Goal: Task Accomplishment & Management: Use online tool/utility

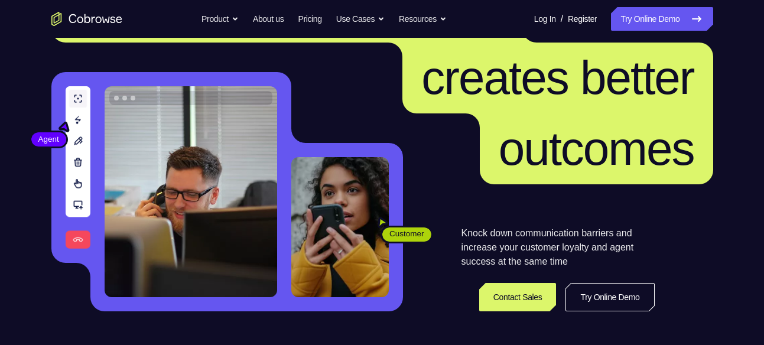
scroll to position [90, 0]
click at [668, 28] on link "Try Online Demo" at bounding box center [662, 19] width 102 height 24
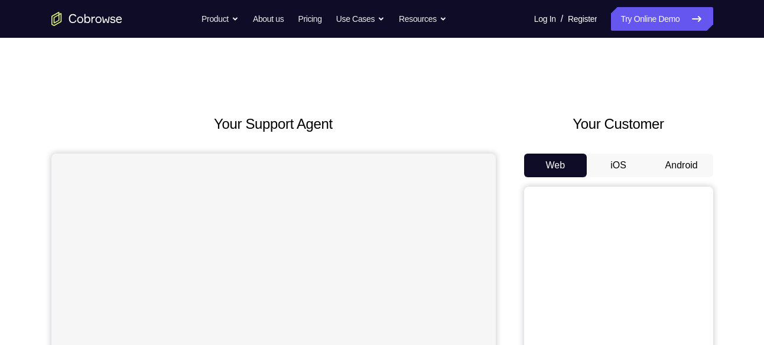
click at [665, 161] on button "Android" at bounding box center [681, 166] width 63 height 24
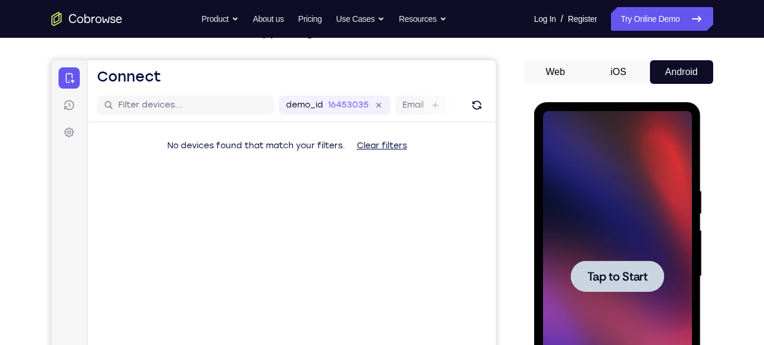
click at [589, 271] on span "Tap to Start" at bounding box center [617, 277] width 60 height 12
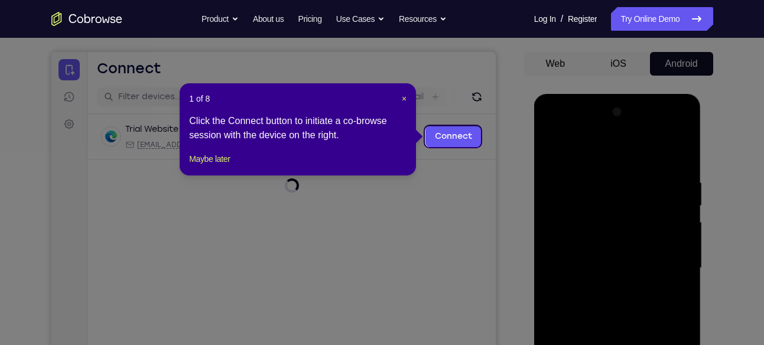
scroll to position [101, 0]
click at [403, 99] on span "×" at bounding box center [404, 99] width 5 height 9
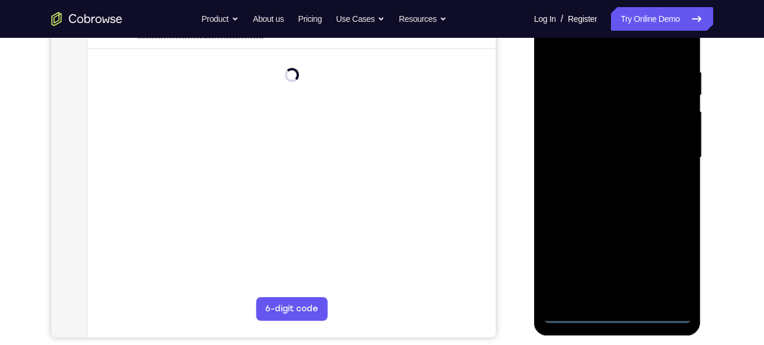
scroll to position [216, 0]
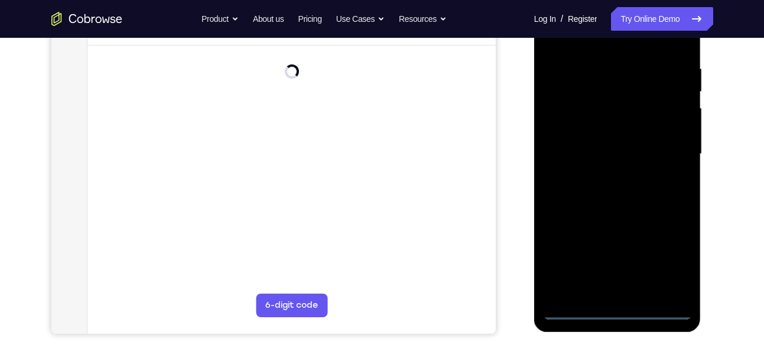
click at [615, 308] on div at bounding box center [617, 154] width 149 height 331
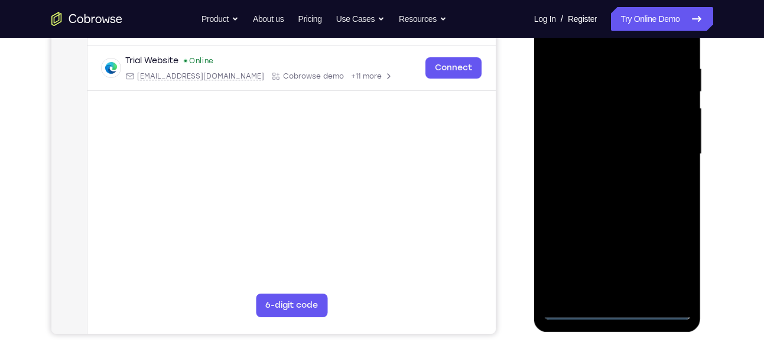
click at [670, 260] on div at bounding box center [617, 154] width 149 height 331
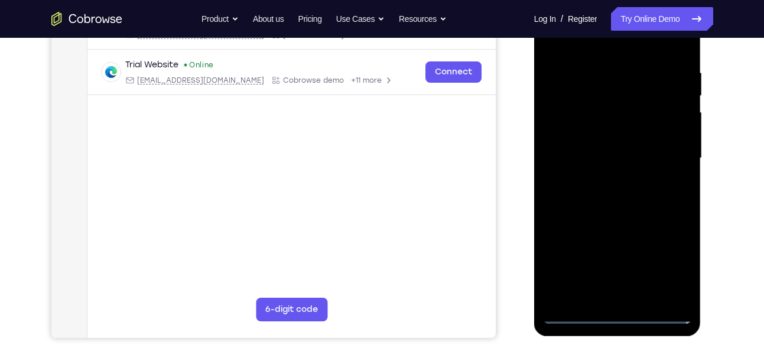
scroll to position [213, 0]
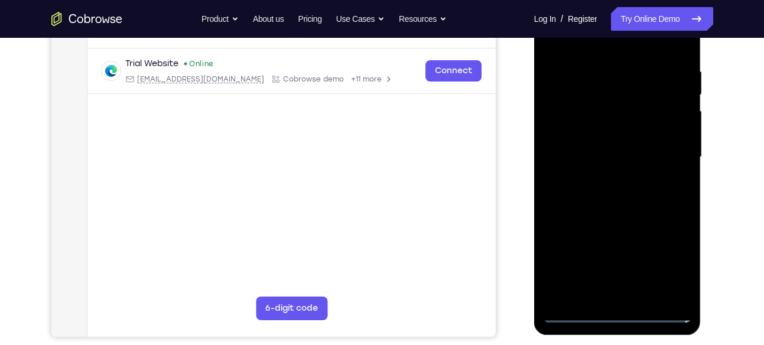
click at [667, 270] on div at bounding box center [617, 157] width 149 height 331
click at [549, 206] on div at bounding box center [617, 157] width 149 height 331
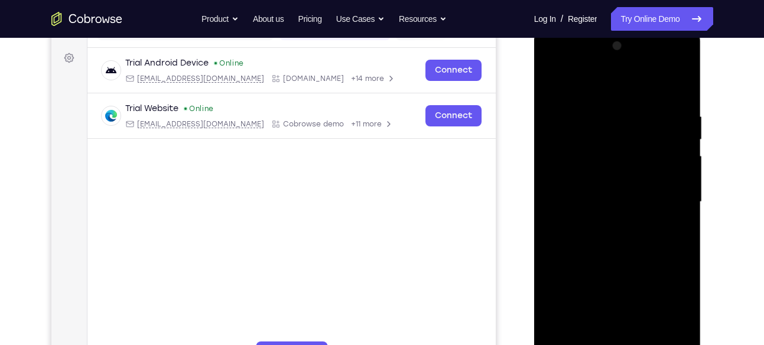
scroll to position [167, 0]
click at [571, 84] on div at bounding box center [617, 202] width 149 height 331
click at [666, 193] on div at bounding box center [617, 202] width 149 height 331
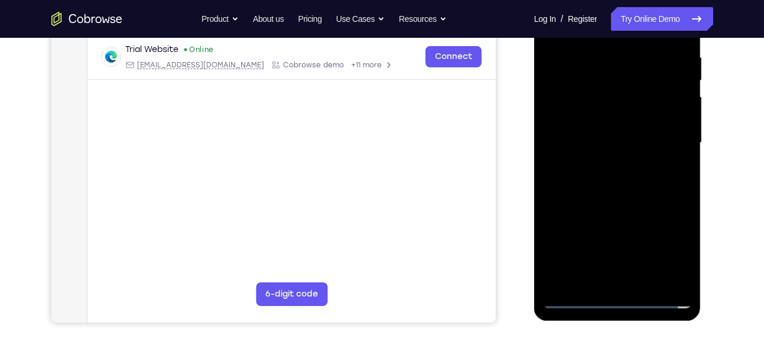
scroll to position [227, 0]
click at [632, 281] on div at bounding box center [617, 142] width 149 height 331
click at [582, 131] on div at bounding box center [617, 142] width 149 height 331
click at [592, 115] on div at bounding box center [617, 142] width 149 height 331
click at [627, 141] on div at bounding box center [617, 142] width 149 height 331
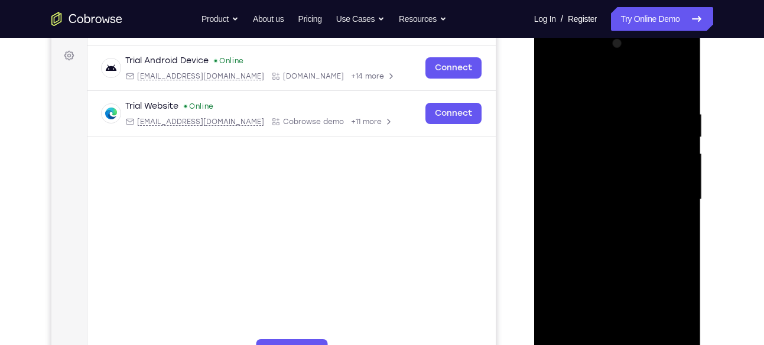
scroll to position [170, 0]
click at [624, 198] on div at bounding box center [617, 200] width 149 height 331
click at [615, 235] on div at bounding box center [617, 200] width 149 height 331
click at [610, 240] on div at bounding box center [617, 200] width 149 height 331
click at [633, 230] on div at bounding box center [617, 200] width 149 height 331
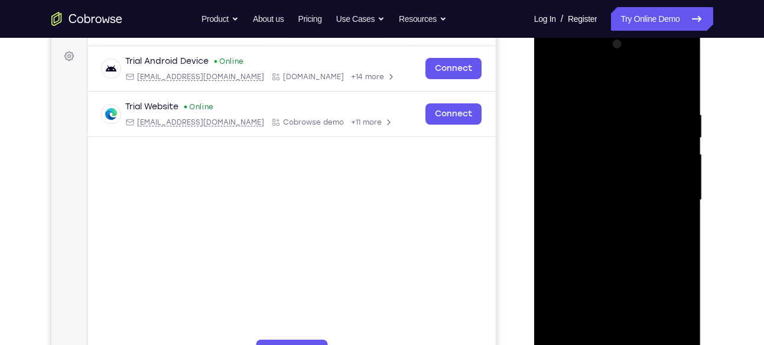
click at [677, 220] on div at bounding box center [617, 200] width 149 height 331
click at [614, 201] on div at bounding box center [617, 200] width 149 height 331
click at [625, 237] on div at bounding box center [617, 200] width 149 height 331
click at [605, 219] on div at bounding box center [617, 200] width 149 height 331
click at [558, 181] on div at bounding box center [617, 200] width 149 height 331
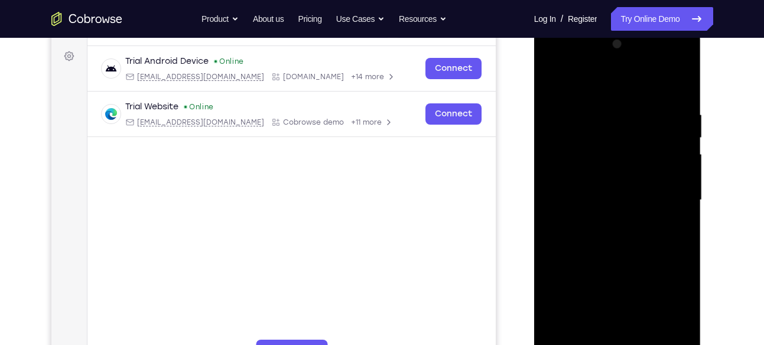
click at [597, 197] on div at bounding box center [617, 200] width 149 height 331
click at [631, 234] on div at bounding box center [617, 200] width 149 height 331
click at [601, 62] on div at bounding box center [617, 200] width 149 height 331
click at [566, 109] on div at bounding box center [617, 200] width 149 height 331
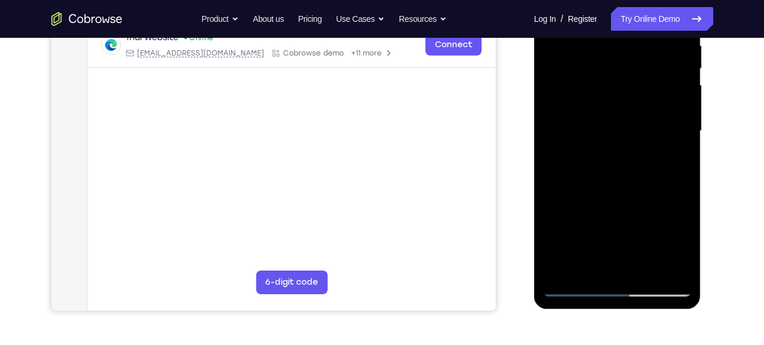
scroll to position [242, 0]
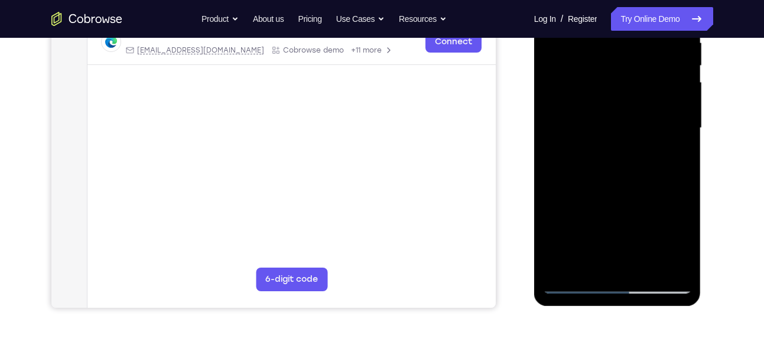
click at [628, 266] on div at bounding box center [617, 128] width 149 height 331
click at [601, 116] on div at bounding box center [617, 128] width 149 height 331
click at [596, 102] on div at bounding box center [617, 128] width 149 height 331
click at [611, 125] on div at bounding box center [617, 128] width 149 height 331
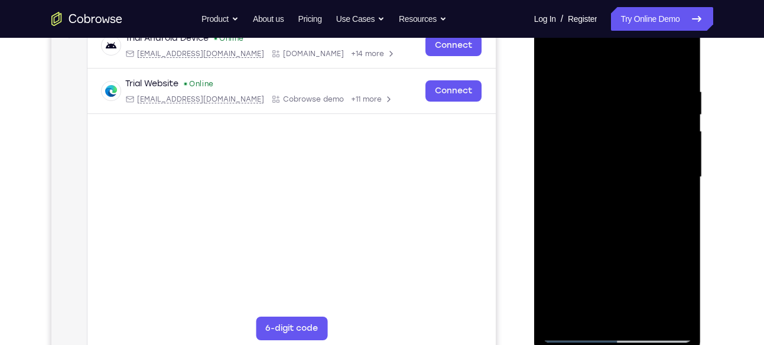
scroll to position [183, 0]
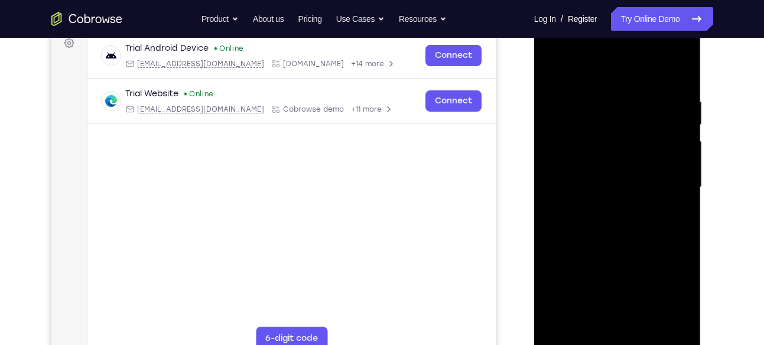
click at [604, 50] on div at bounding box center [617, 187] width 149 height 331
click at [591, 69] on div at bounding box center [617, 187] width 149 height 331
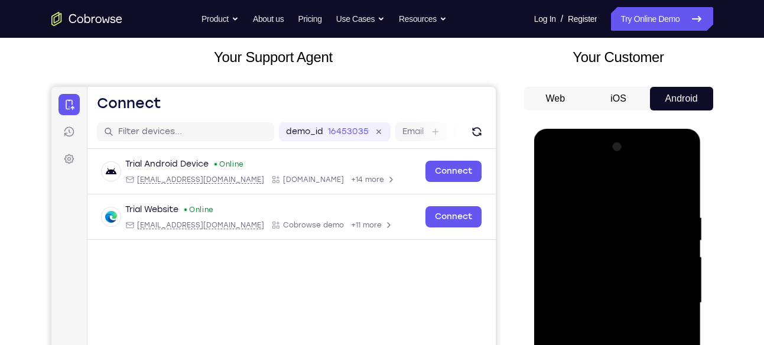
scroll to position [66, 0]
click at [634, 90] on button "iOS" at bounding box center [618, 99] width 63 height 24
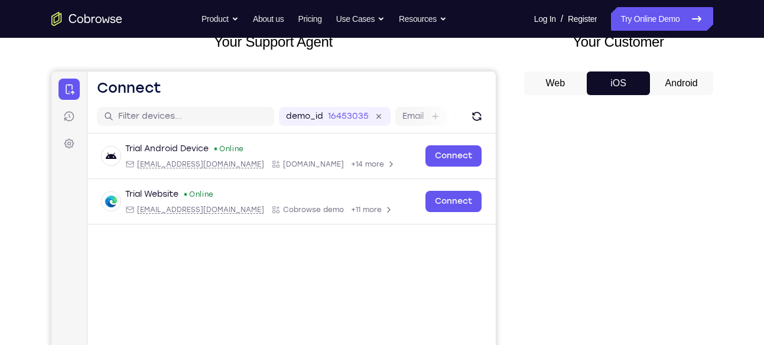
scroll to position [82, 0]
click at [620, 74] on button "iOS" at bounding box center [618, 84] width 63 height 24
click at [670, 86] on button "Android" at bounding box center [681, 84] width 63 height 24
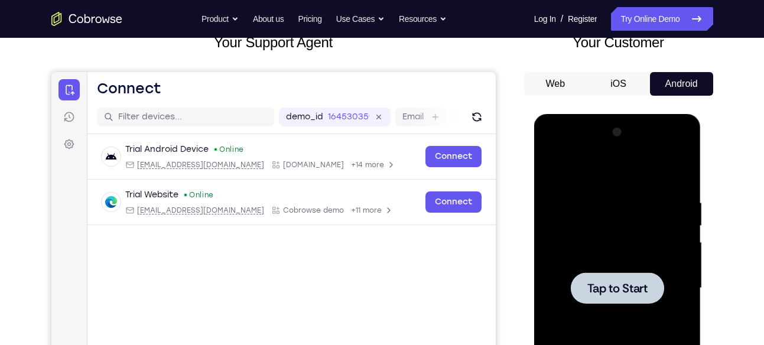
click at [636, 82] on button "iOS" at bounding box center [618, 84] width 63 height 24
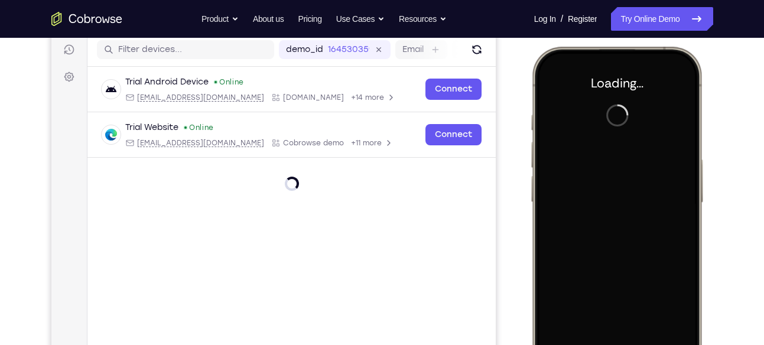
scroll to position [148, 0]
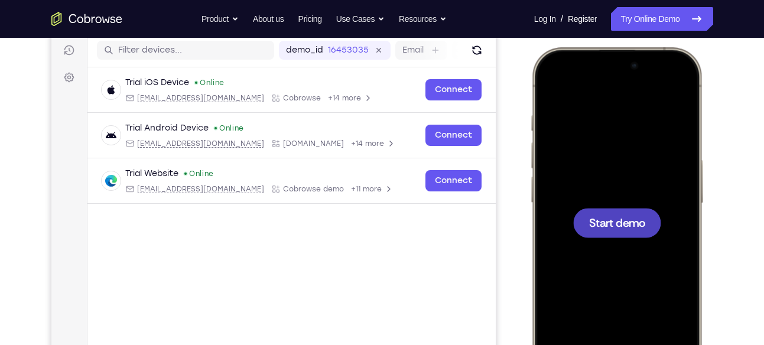
click at [620, 223] on span "Start demo" at bounding box center [616, 222] width 56 height 11
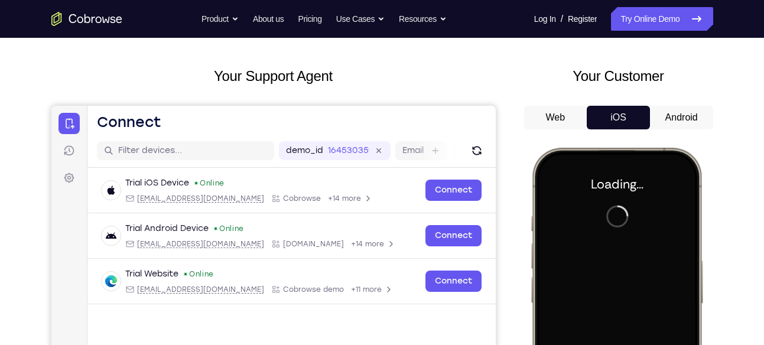
scroll to position [47, 0]
click at [670, 118] on button "Android" at bounding box center [681, 118] width 63 height 24
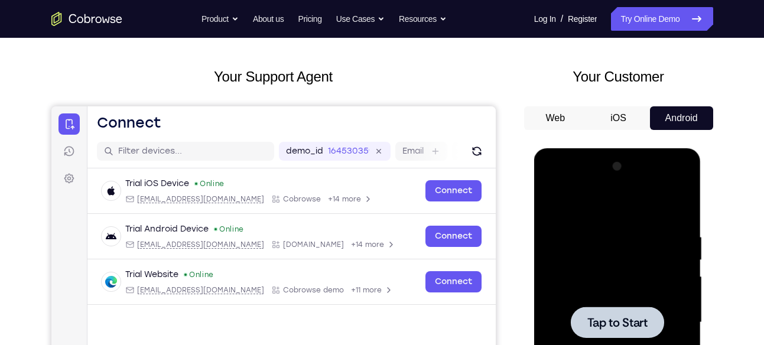
click at [643, 317] on span "Tap to Start" at bounding box center [617, 323] width 60 height 12
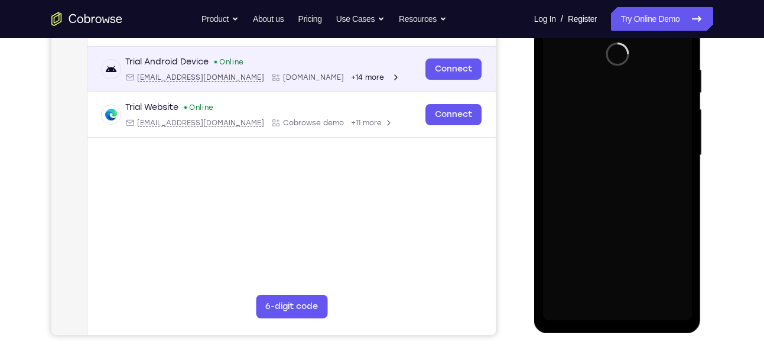
scroll to position [215, 0]
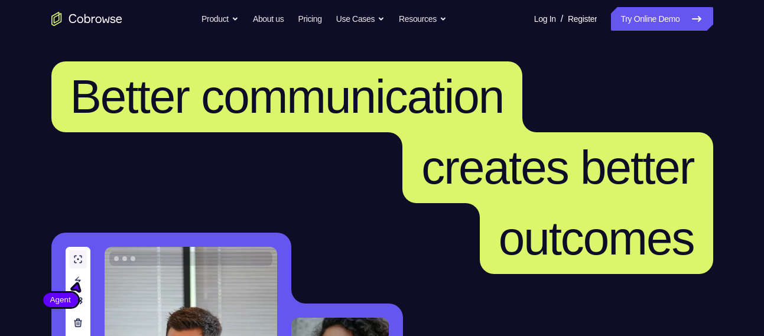
click at [619, 12] on link "Try Online Demo" at bounding box center [662, 19] width 102 height 24
click at [667, 27] on link "Try Online Demo" at bounding box center [662, 19] width 102 height 24
click at [662, 20] on link "Try Online Demo" at bounding box center [662, 19] width 102 height 24
click at [626, 23] on link "Try Online Demo" at bounding box center [662, 19] width 102 height 24
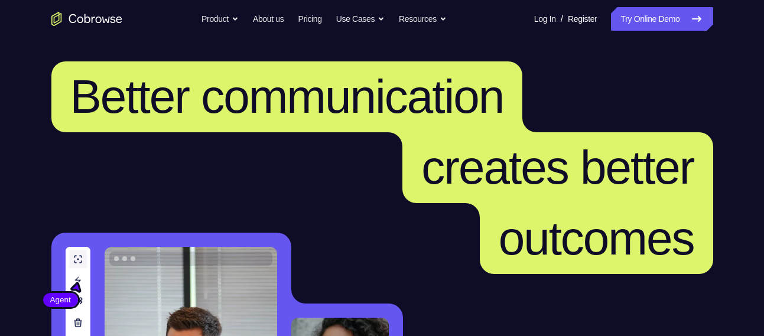
click at [695, 10] on link "Try Online Demo" at bounding box center [662, 19] width 102 height 24
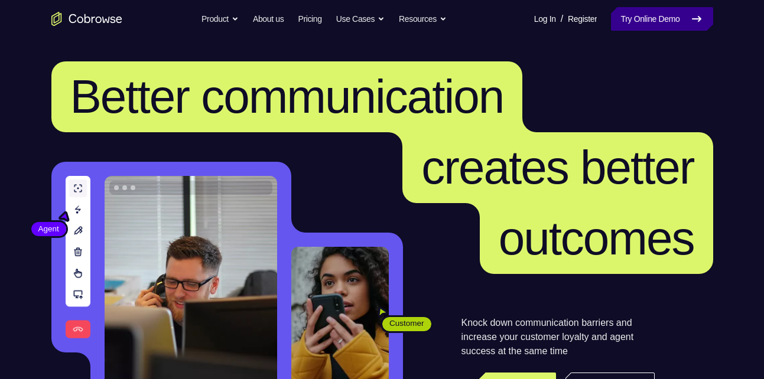
click at [654, 18] on link "Try Online Demo" at bounding box center [662, 19] width 102 height 24
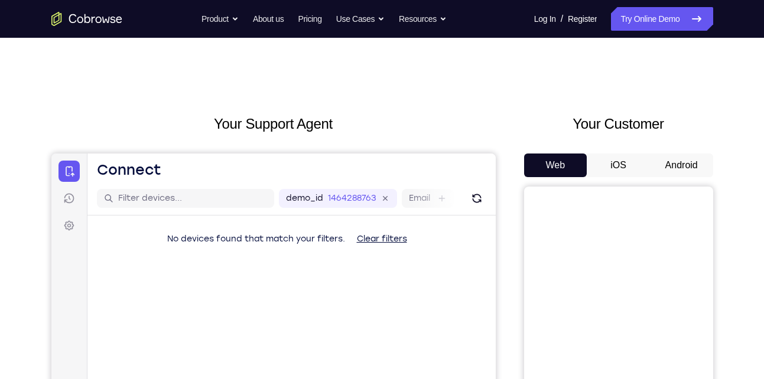
click at [688, 170] on button "Android" at bounding box center [681, 166] width 63 height 24
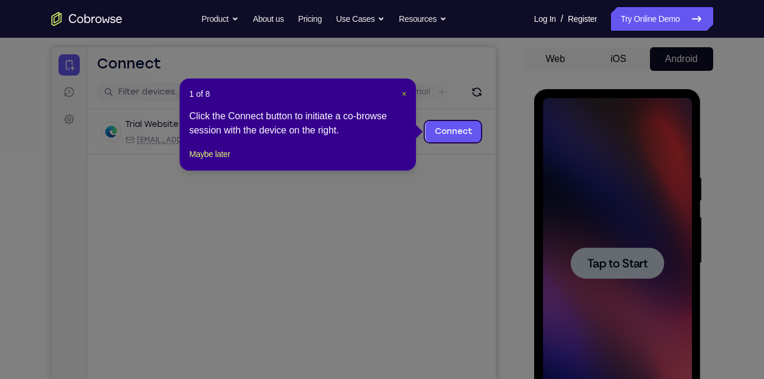
click at [402, 92] on span "×" at bounding box center [404, 93] width 5 height 9
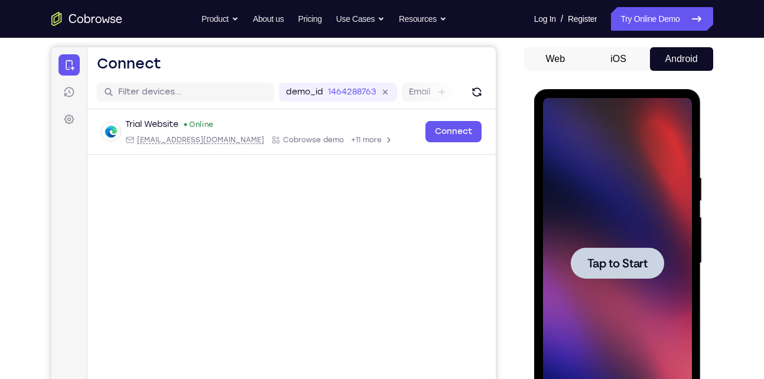
click at [604, 253] on div at bounding box center [617, 262] width 93 height 31
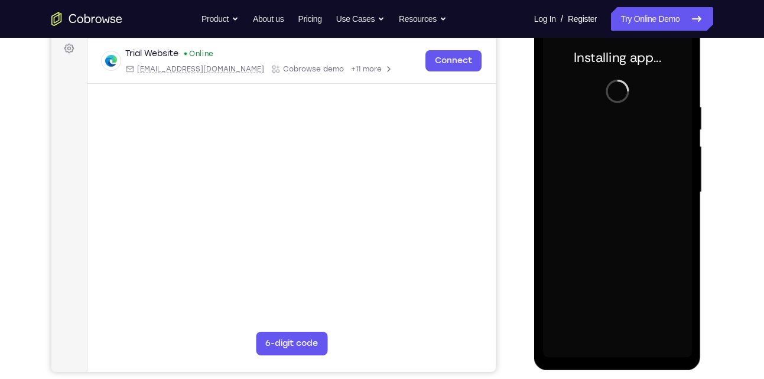
scroll to position [178, 0]
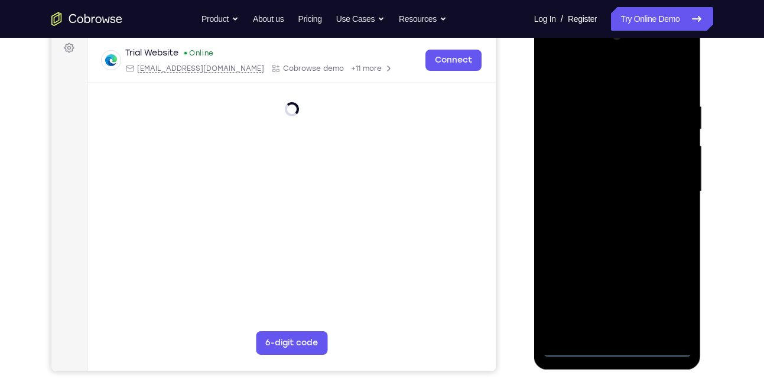
click at [614, 348] on div at bounding box center [617, 192] width 149 height 331
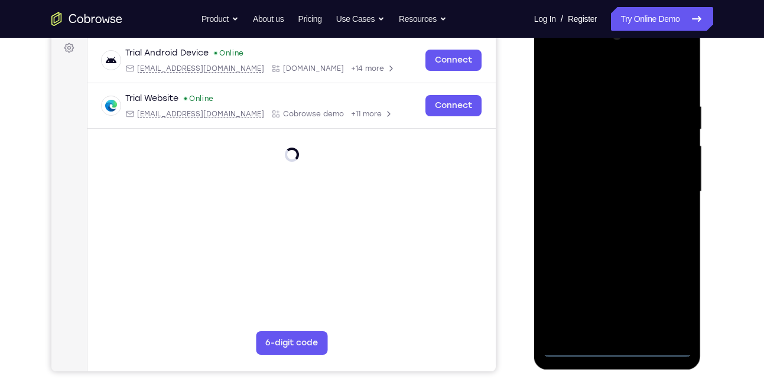
click at [663, 292] on div at bounding box center [617, 192] width 149 height 331
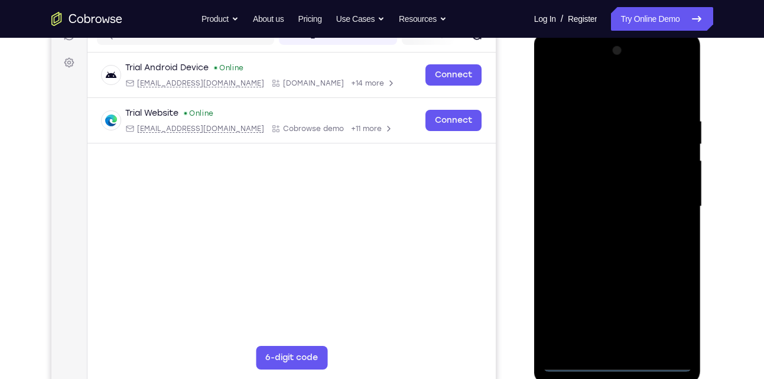
scroll to position [164, 0]
click at [579, 89] on div at bounding box center [617, 205] width 149 height 331
click at [667, 198] on div at bounding box center [617, 205] width 149 height 331
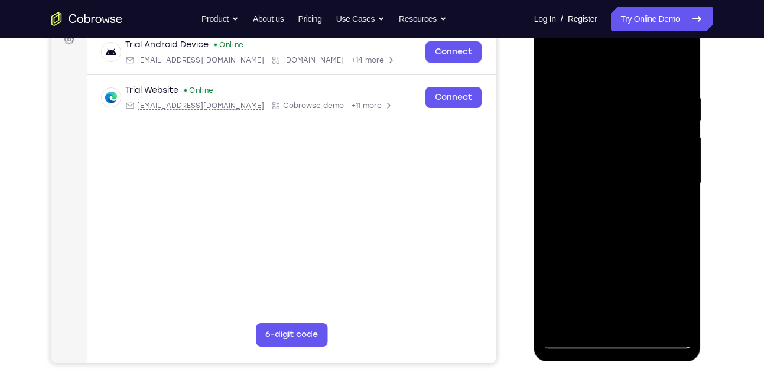
scroll to position [187, 0]
click at [606, 206] on div at bounding box center [617, 183] width 149 height 331
click at [606, 174] on div at bounding box center [617, 183] width 149 height 331
click at [575, 158] on div at bounding box center [617, 183] width 149 height 331
click at [598, 181] on div at bounding box center [617, 183] width 149 height 331
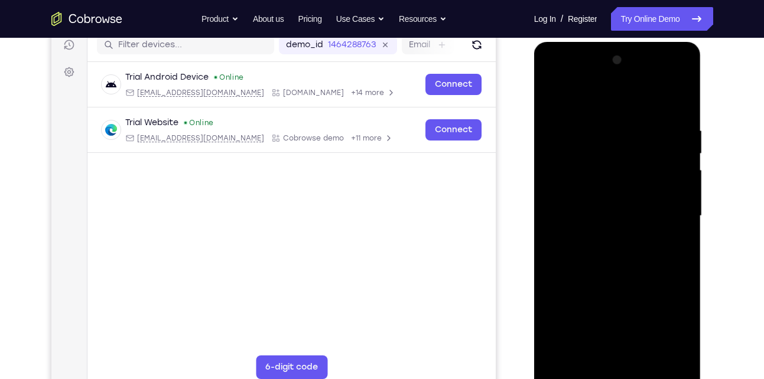
scroll to position [153, 0]
click at [640, 250] on div at bounding box center [617, 216] width 149 height 331
click at [676, 232] on div at bounding box center [617, 216] width 149 height 331
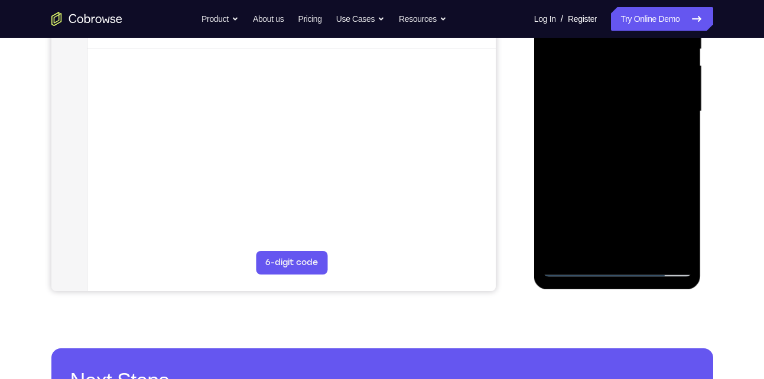
scroll to position [259, 0]
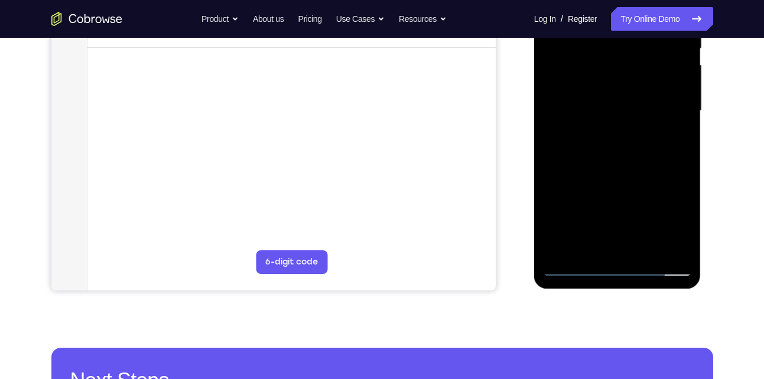
click at [575, 266] on div at bounding box center [617, 111] width 149 height 331
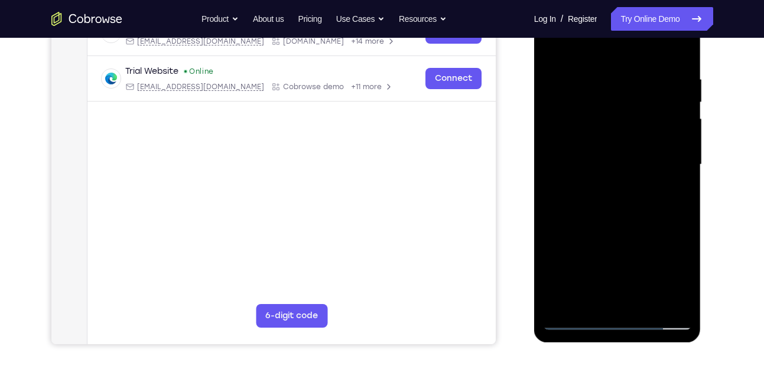
scroll to position [204, 0]
click at [618, 224] on div at bounding box center [617, 165] width 149 height 331
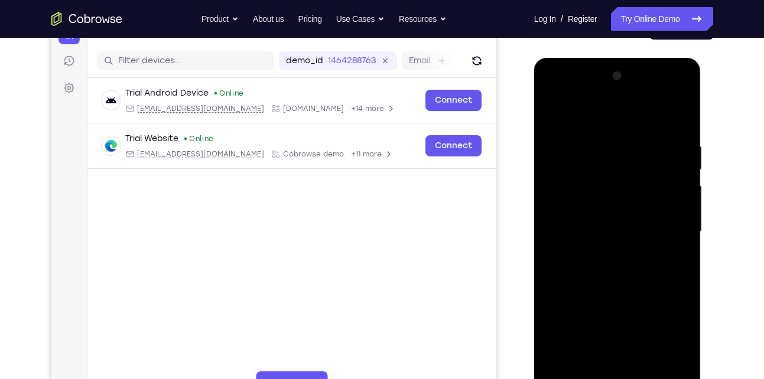
scroll to position [134, 0]
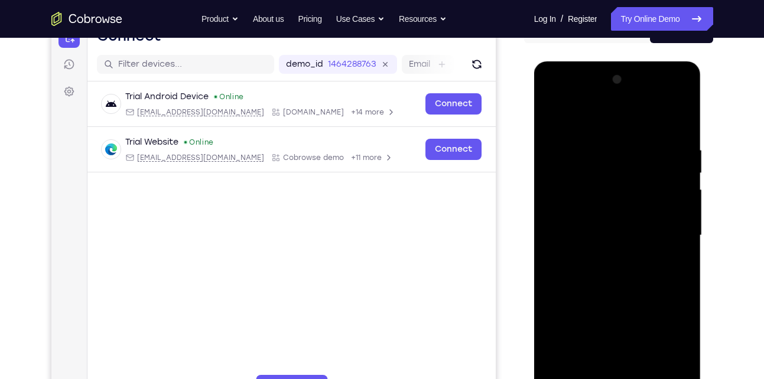
click at [623, 175] on div at bounding box center [617, 235] width 149 height 331
click at [613, 204] on div at bounding box center [617, 235] width 149 height 331
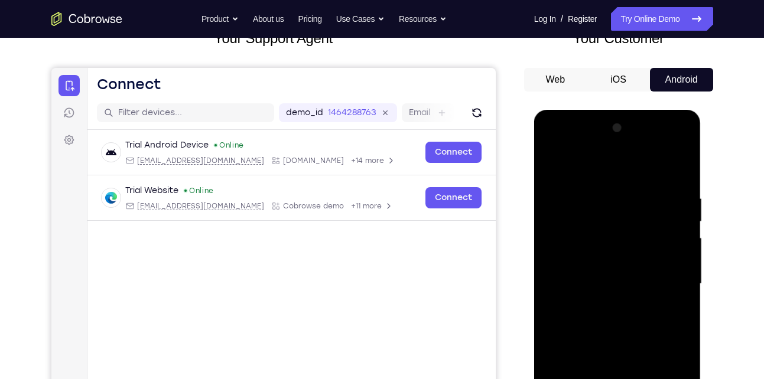
scroll to position [84, 0]
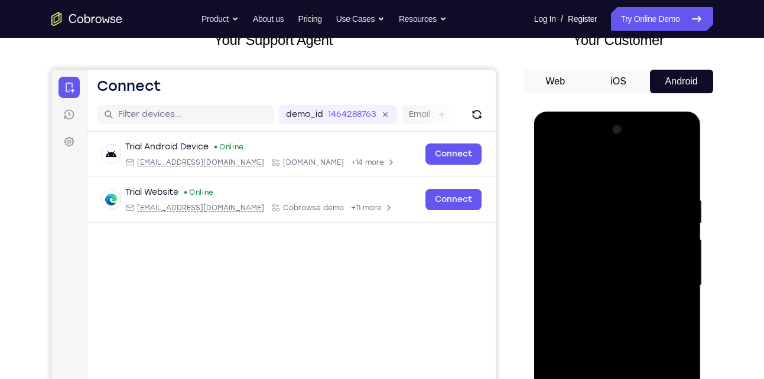
click at [624, 236] on div at bounding box center [617, 285] width 149 height 331
click at [598, 259] on div at bounding box center [617, 285] width 149 height 331
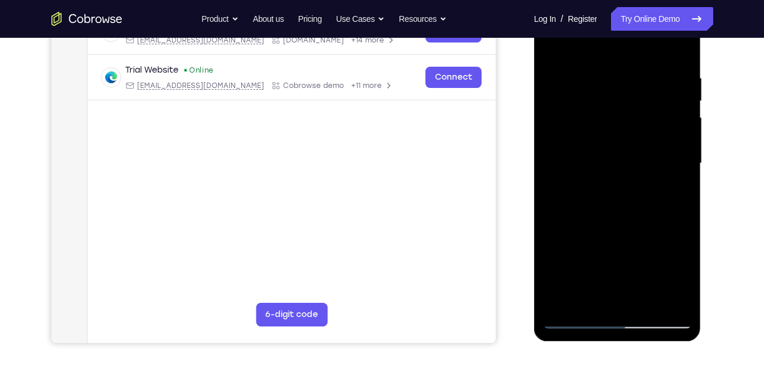
scroll to position [211, 0]
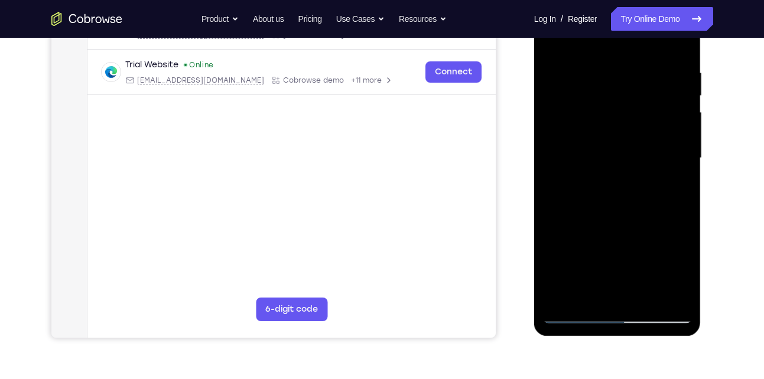
click at [680, 57] on div at bounding box center [617, 158] width 149 height 331
click at [647, 297] on div at bounding box center [617, 158] width 149 height 331
click at [623, 220] on div at bounding box center [617, 158] width 149 height 331
click at [610, 229] on div at bounding box center [617, 158] width 149 height 331
click at [606, 292] on div at bounding box center [617, 158] width 149 height 331
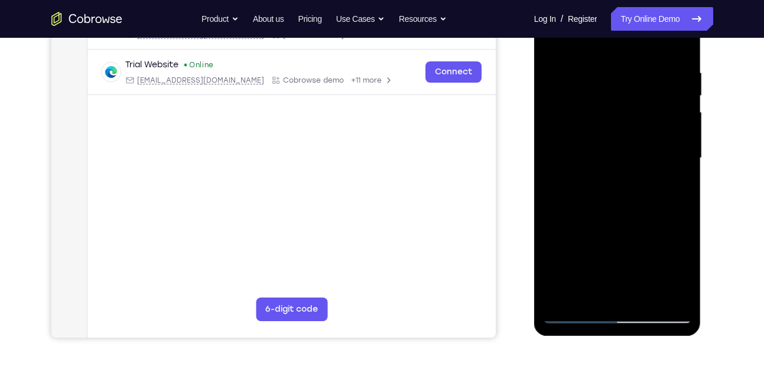
click at [677, 184] on div at bounding box center [617, 158] width 149 height 331
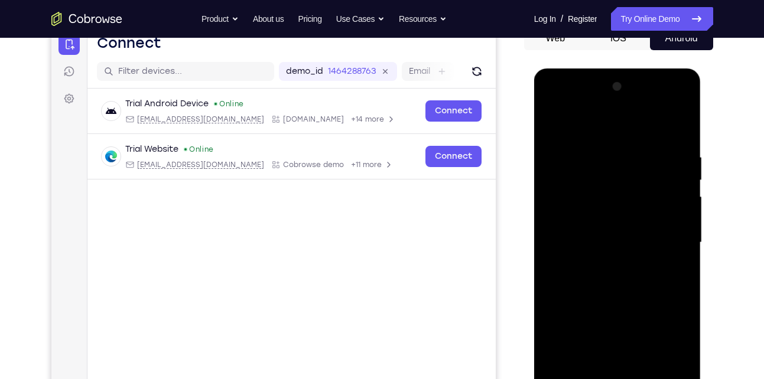
scroll to position [122, 0]
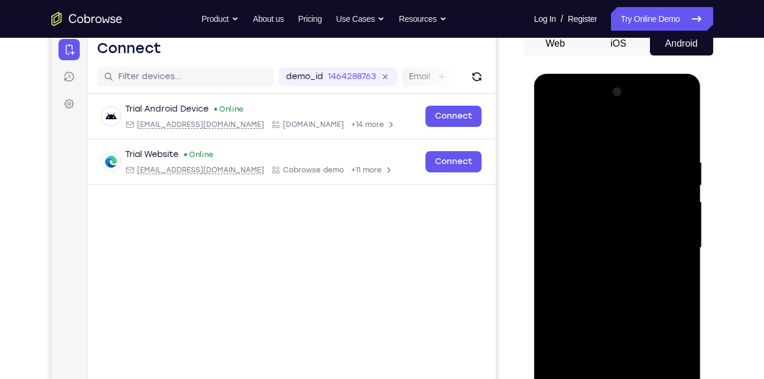
click at [555, 129] on div at bounding box center [617, 248] width 149 height 331
click at [555, 126] on div at bounding box center [617, 248] width 149 height 331
click at [683, 127] on div at bounding box center [617, 248] width 149 height 331
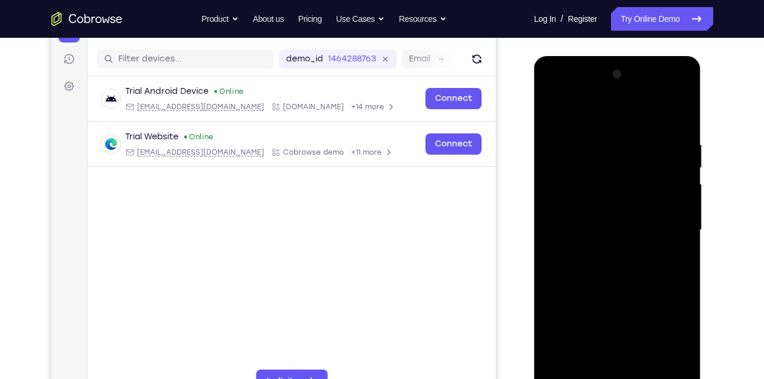
scroll to position [161, 0]
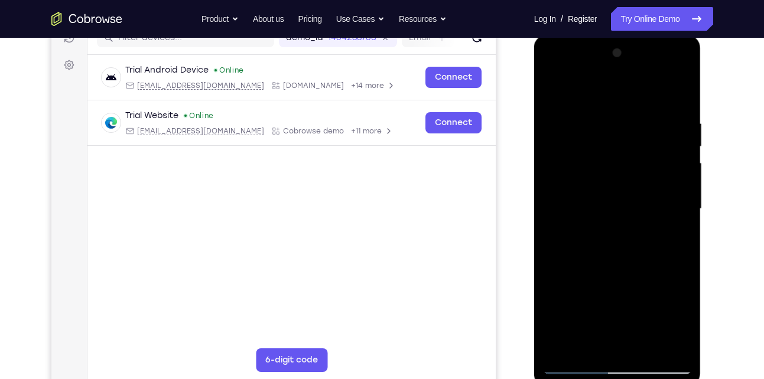
drag, startPoint x: 627, startPoint y: 253, endPoint x: 616, endPoint y: 135, distance: 118.7
click at [616, 135] on div at bounding box center [617, 209] width 149 height 331
drag, startPoint x: 621, startPoint y: 272, endPoint x: 617, endPoint y: 198, distance: 73.9
click at [617, 198] on div at bounding box center [617, 209] width 149 height 331
click at [558, 214] on div at bounding box center [617, 209] width 149 height 331
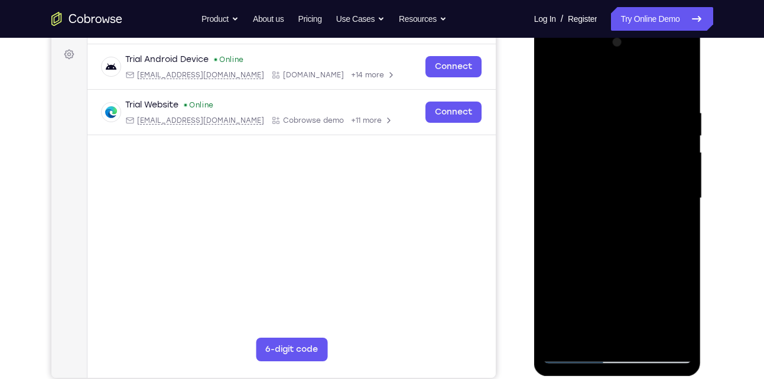
scroll to position [172, 0]
click at [677, 82] on div at bounding box center [617, 197] width 149 height 331
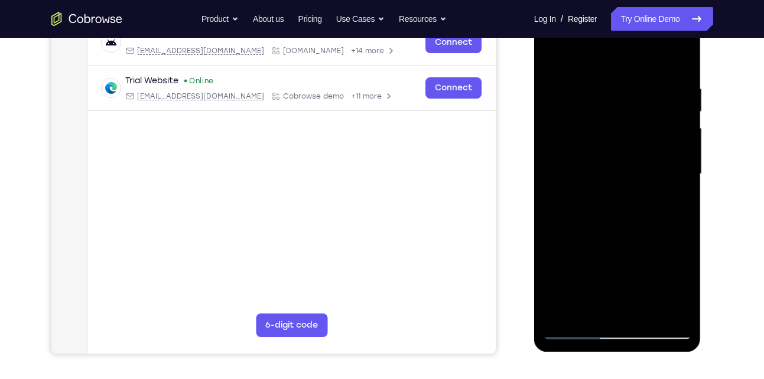
scroll to position [196, 0]
click at [564, 311] on div at bounding box center [617, 173] width 149 height 331
click at [632, 77] on div at bounding box center [617, 173] width 149 height 331
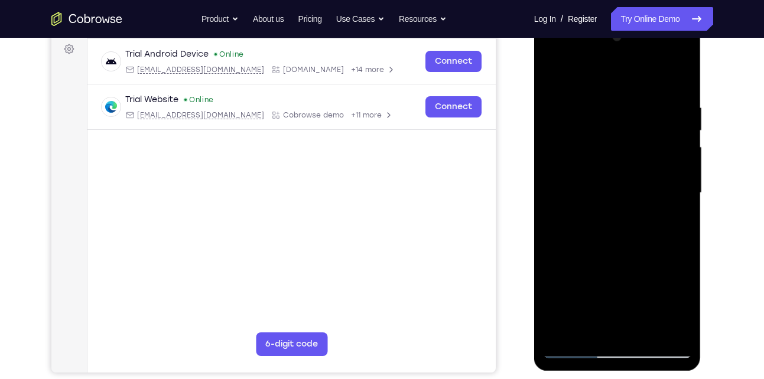
scroll to position [172, 0]
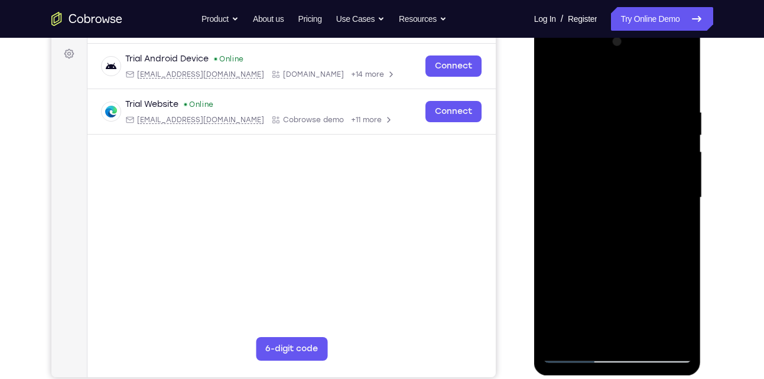
click at [650, 126] on div at bounding box center [617, 197] width 149 height 331
click at [562, 188] on div at bounding box center [617, 197] width 149 height 331
click at [640, 128] on div at bounding box center [617, 197] width 149 height 331
click at [555, 199] on div at bounding box center [617, 197] width 149 height 331
click at [619, 92] on div at bounding box center [617, 197] width 149 height 331
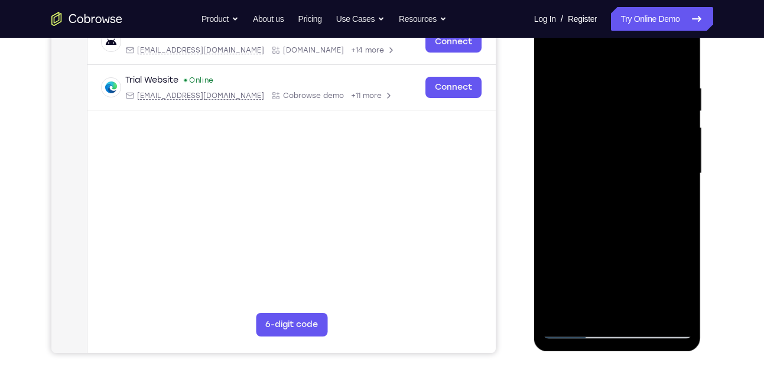
scroll to position [197, 0]
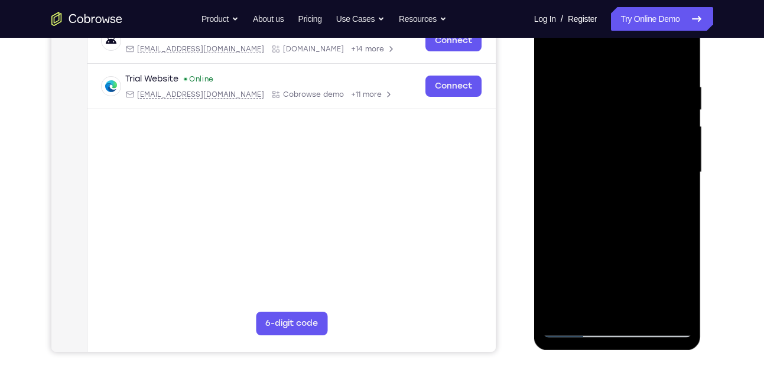
drag, startPoint x: 631, startPoint y: 213, endPoint x: 621, endPoint y: 132, distance: 81.5
click at [621, 132] on div at bounding box center [617, 172] width 149 height 331
drag, startPoint x: 646, startPoint y: 141, endPoint x: 634, endPoint y: 236, distance: 95.8
click at [634, 236] on div at bounding box center [617, 172] width 149 height 331
drag, startPoint x: 595, startPoint y: 227, endPoint x: 592, endPoint y: 135, distance: 91.6
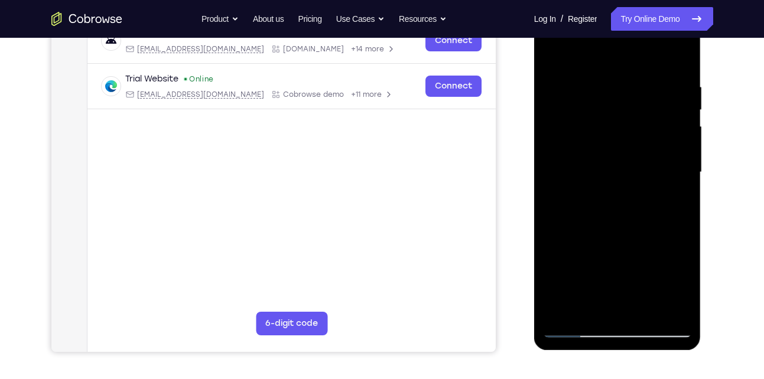
click at [592, 135] on div at bounding box center [617, 172] width 149 height 331
click at [574, 325] on div at bounding box center [617, 172] width 149 height 331
click at [555, 53] on div at bounding box center [617, 172] width 149 height 331
click at [639, 103] on div at bounding box center [617, 172] width 149 height 331
click at [555, 151] on div at bounding box center [617, 172] width 149 height 331
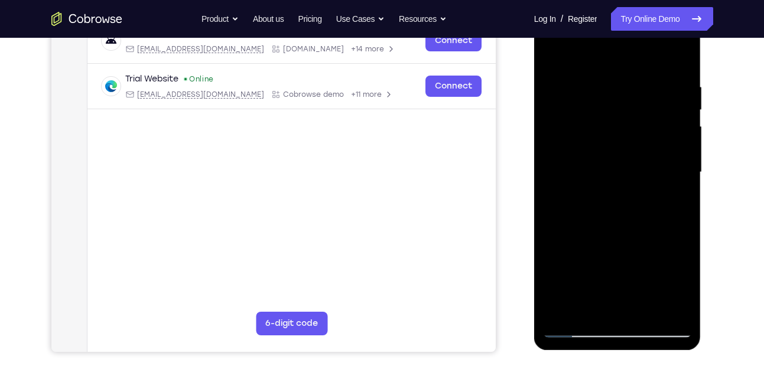
click at [676, 58] on div at bounding box center [617, 172] width 149 height 331
drag, startPoint x: 650, startPoint y: 188, endPoint x: 643, endPoint y: 76, distance: 111.8
click at [643, 76] on div at bounding box center [617, 172] width 149 height 331
drag, startPoint x: 635, startPoint y: 231, endPoint x: 632, endPoint y: 80, distance: 150.6
click at [632, 80] on div at bounding box center [617, 172] width 149 height 331
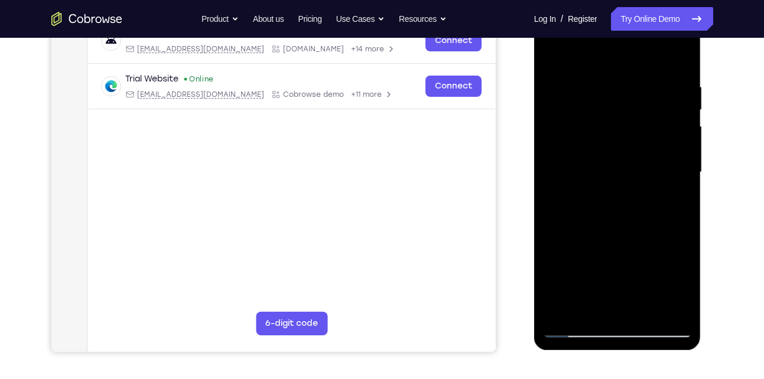
drag, startPoint x: 634, startPoint y: 236, endPoint x: 633, endPoint y: 141, distance: 95.7
click at [633, 141] on div at bounding box center [617, 172] width 149 height 331
click at [561, 314] on div at bounding box center [617, 172] width 149 height 331
click at [647, 312] on div at bounding box center [617, 172] width 149 height 331
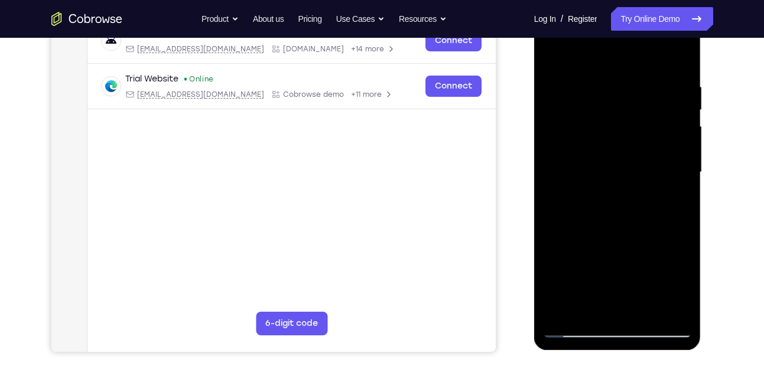
click at [555, 53] on div at bounding box center [617, 172] width 149 height 331
drag, startPoint x: 612, startPoint y: 250, endPoint x: 609, endPoint y: 115, distance: 134.7
click at [609, 115] on div at bounding box center [617, 172] width 149 height 331
click at [600, 295] on div at bounding box center [617, 172] width 149 height 331
click at [553, 57] on div at bounding box center [617, 172] width 149 height 331
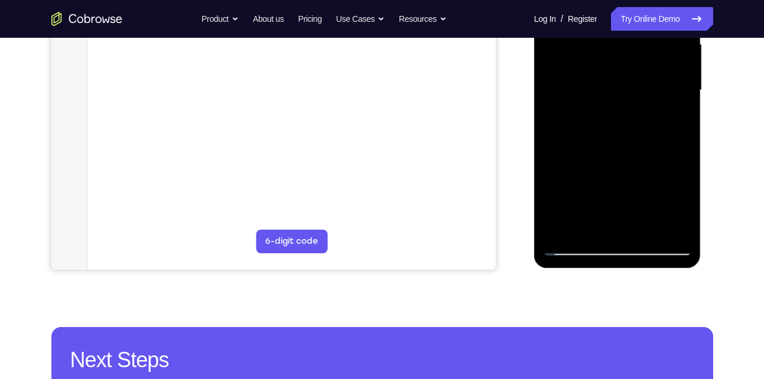
scroll to position [279, 0]
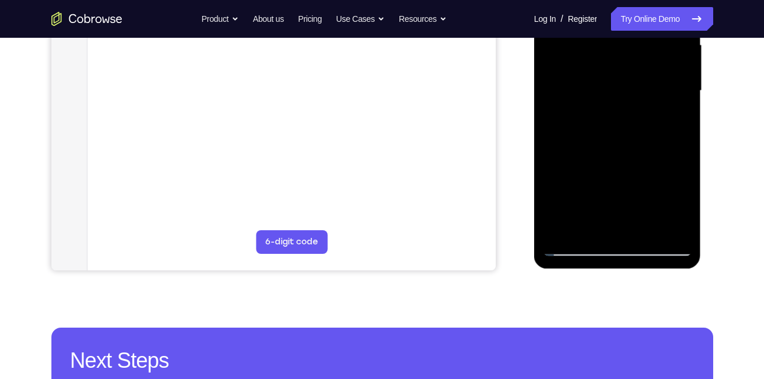
click at [573, 248] on div at bounding box center [617, 91] width 149 height 331
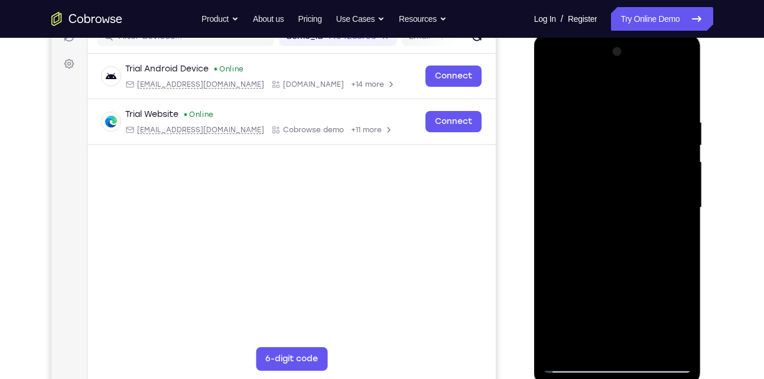
scroll to position [143, 0]
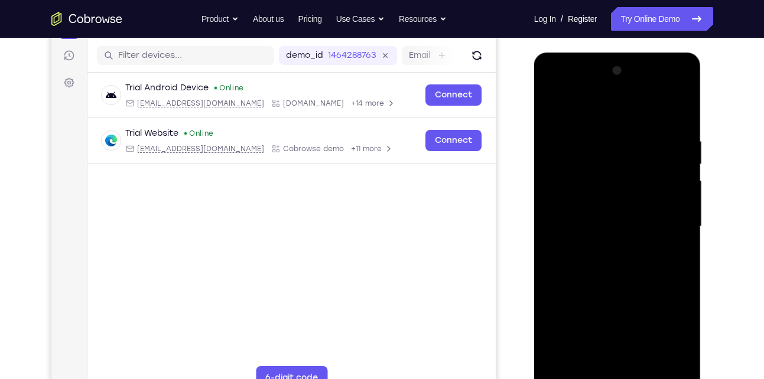
click at [556, 111] on div at bounding box center [617, 226] width 149 height 331
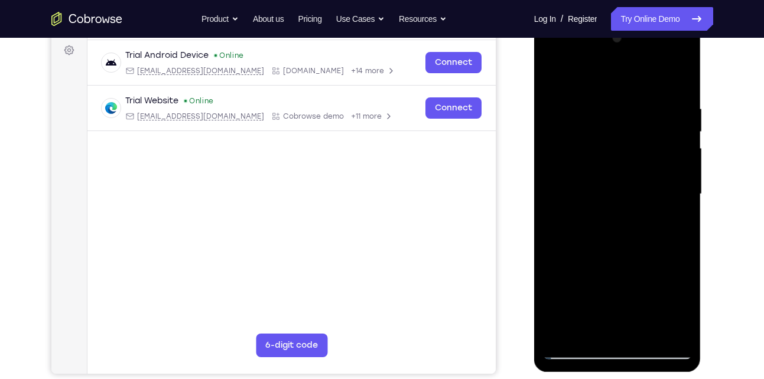
scroll to position [166, 0]
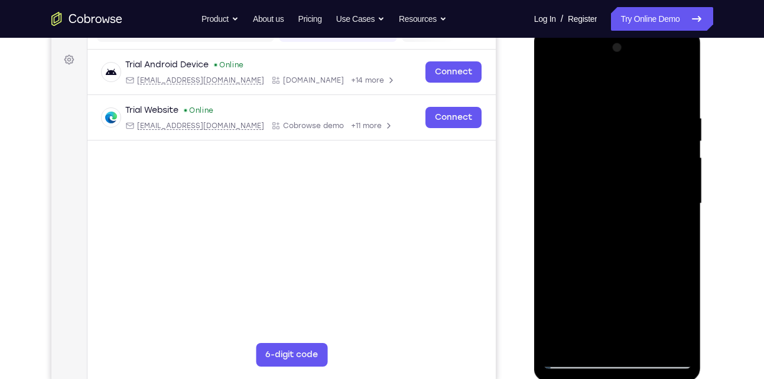
click at [556, 83] on div at bounding box center [617, 203] width 149 height 331
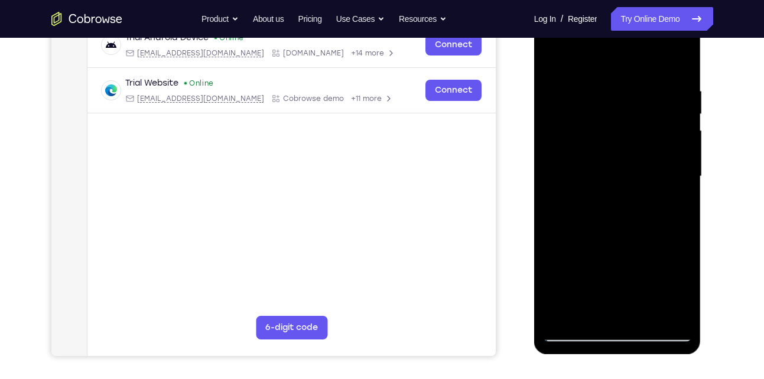
scroll to position [198, 0]
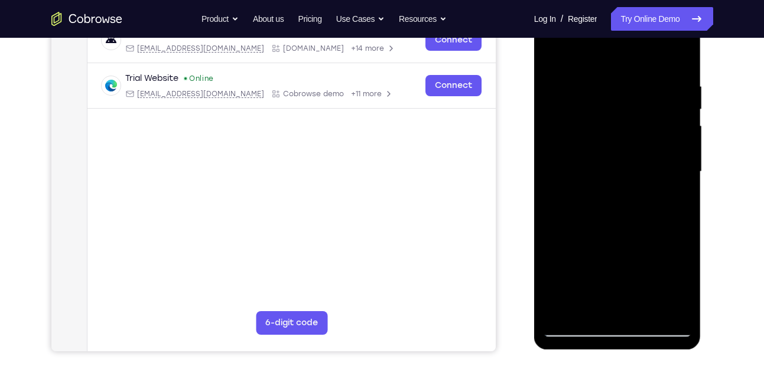
click at [600, 75] on div at bounding box center [617, 171] width 149 height 331
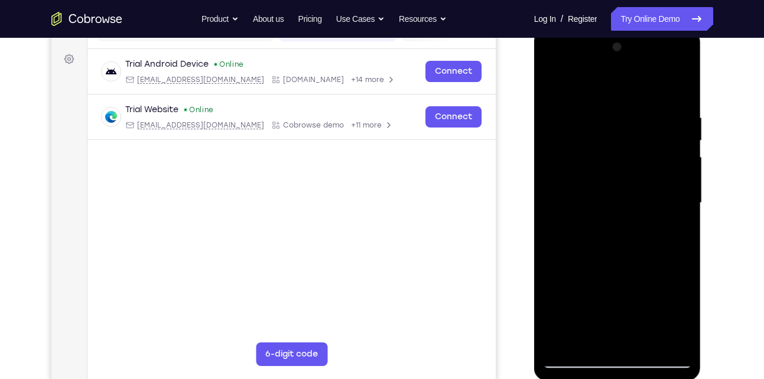
scroll to position [194, 0]
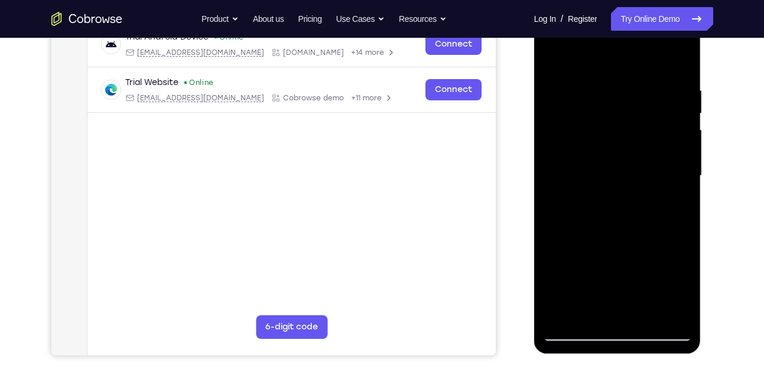
click at [672, 145] on div at bounding box center [617, 176] width 149 height 331
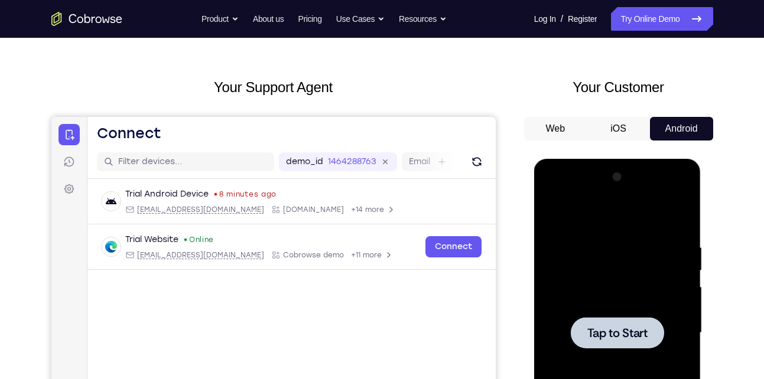
scroll to position [0, 0]
